Goal: Find specific page/section: Find specific page/section

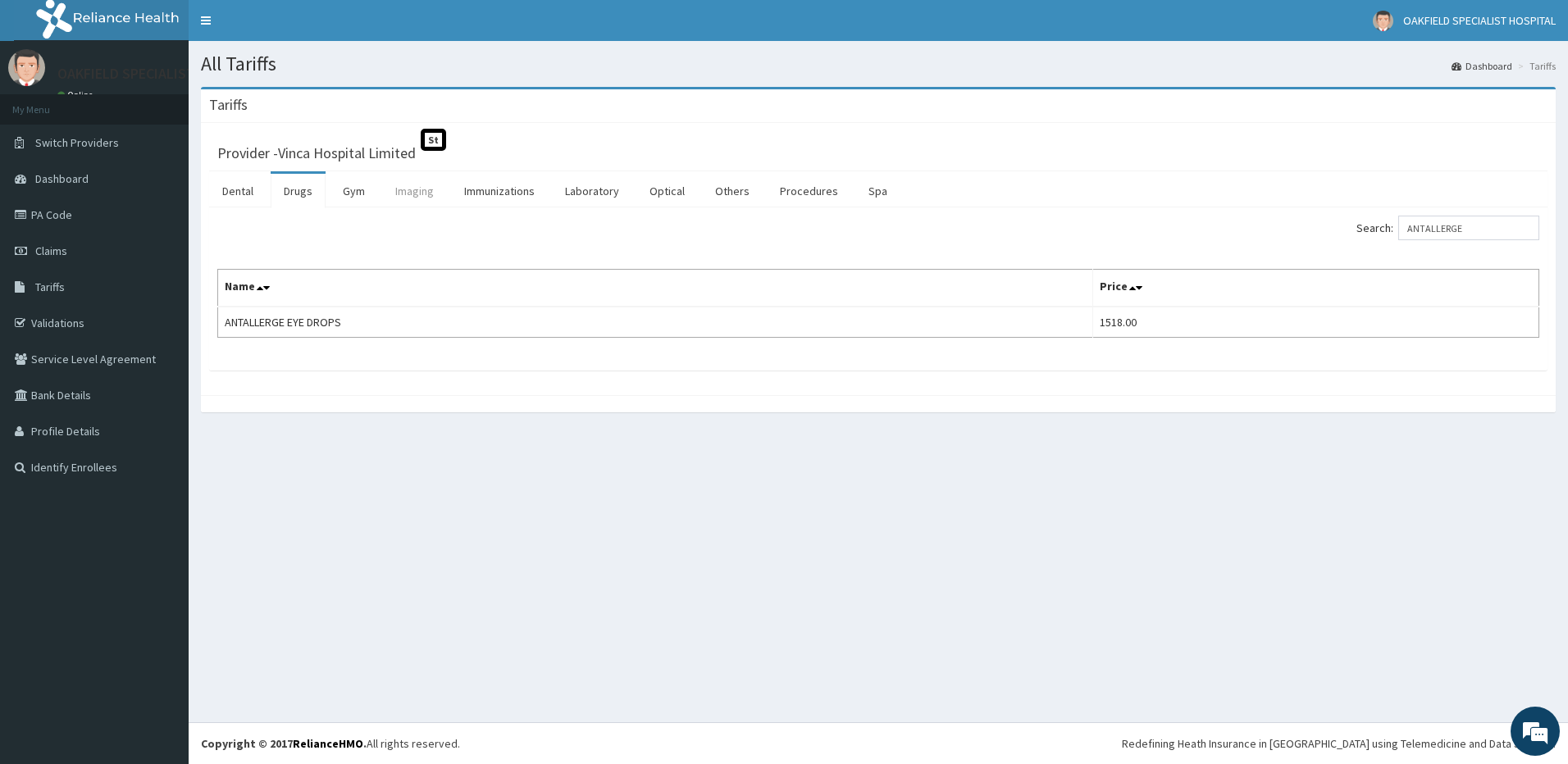
click at [437, 187] on link "Imaging" at bounding box center [414, 191] width 64 height 35
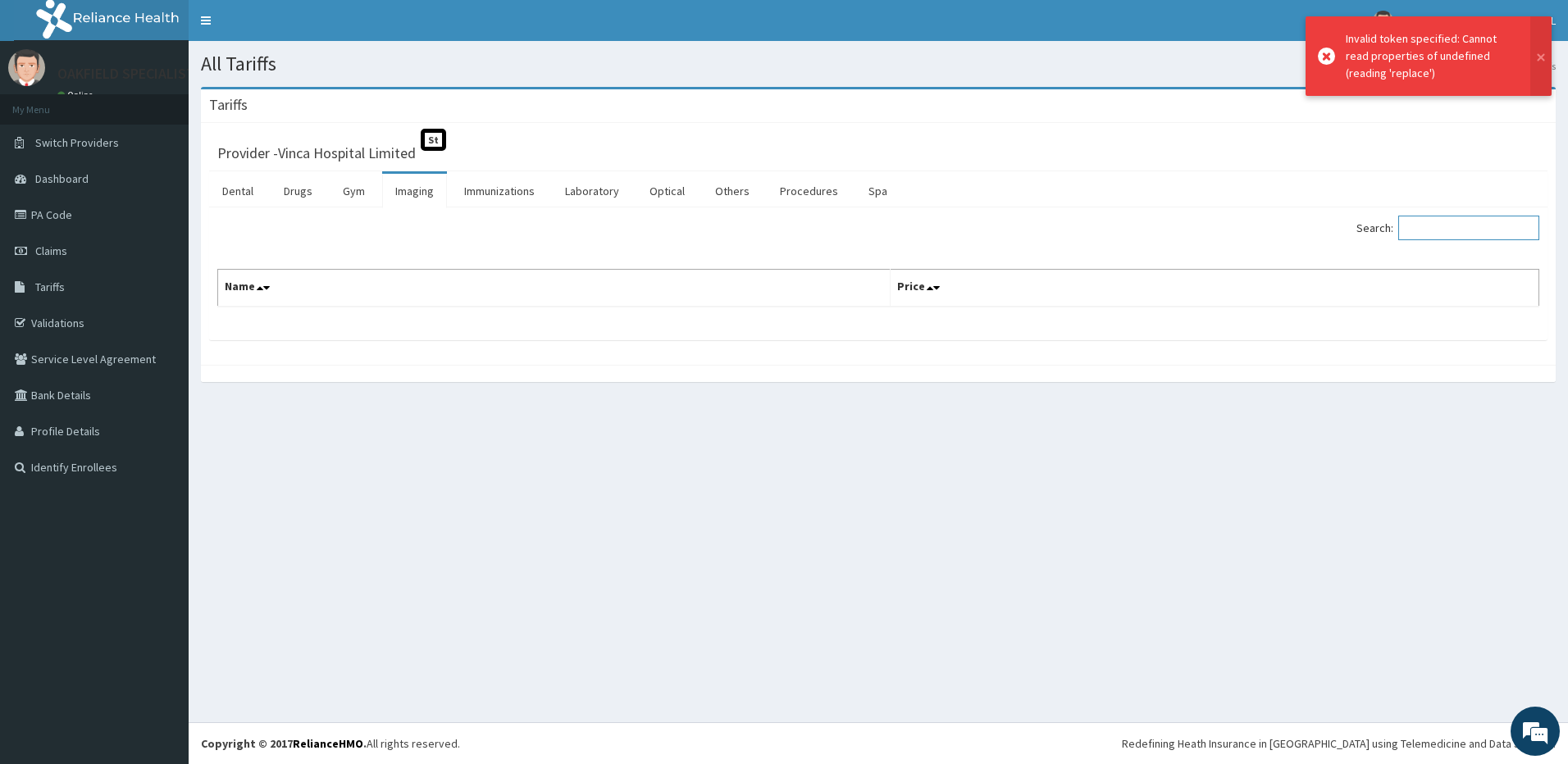
click at [1432, 229] on input "Search:" at bounding box center [1468, 228] width 141 height 25
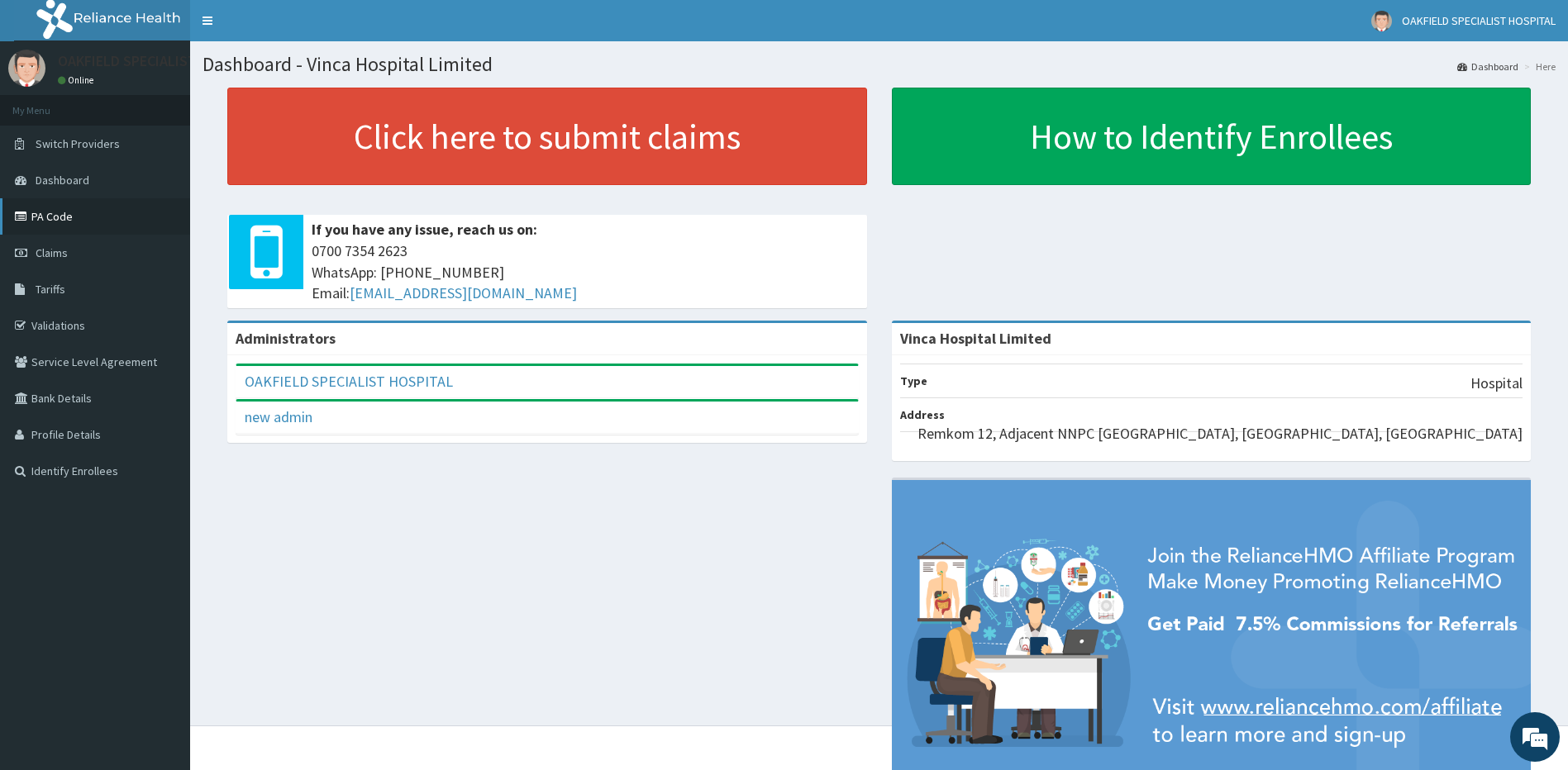
click at [60, 219] on link "PA Code" at bounding box center [95, 217] width 191 height 37
click at [820, 544] on div "Administrators OAKFIELD SPECIALIST HOSPITAL Full Name OAKFIELD SPECIALIST HOSPI…" at bounding box center [878, 577] width 1353 height 511
